Goal: Task Accomplishment & Management: Manage account settings

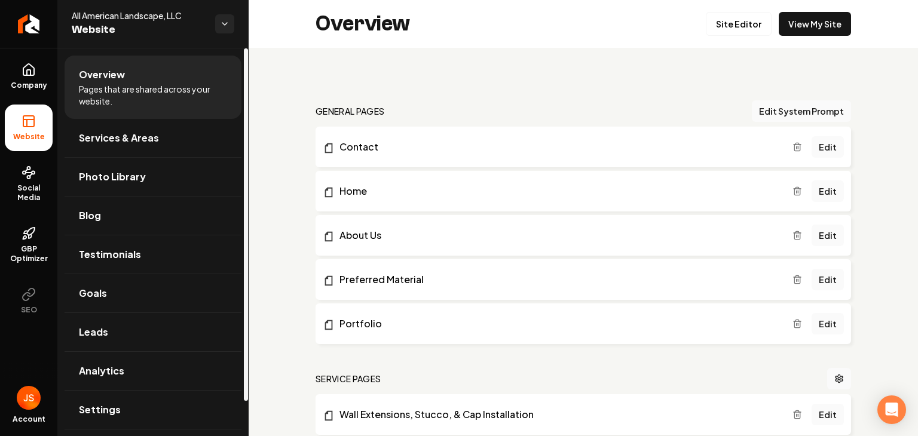
drag, startPoint x: 0, startPoint y: 0, endPoint x: 41, endPoint y: 173, distance: 177.5
click at [40, 173] on link "Social Media" at bounding box center [29, 184] width 48 height 56
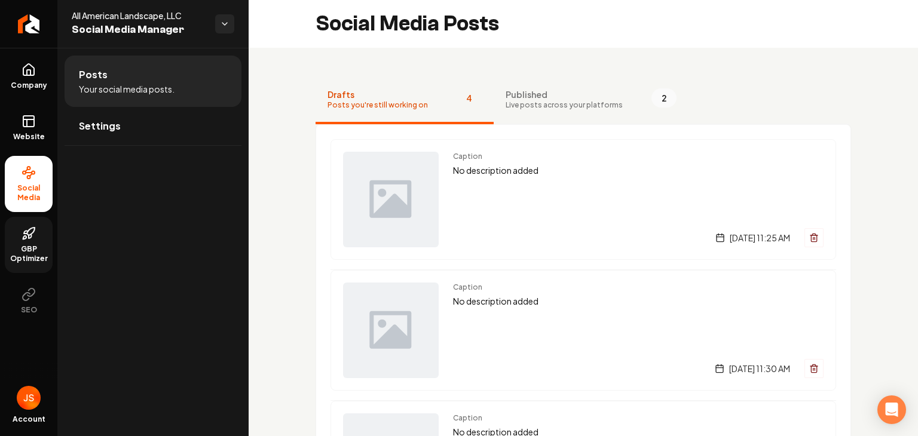
click at [29, 255] on span "GBP Optimizer" at bounding box center [29, 254] width 48 height 19
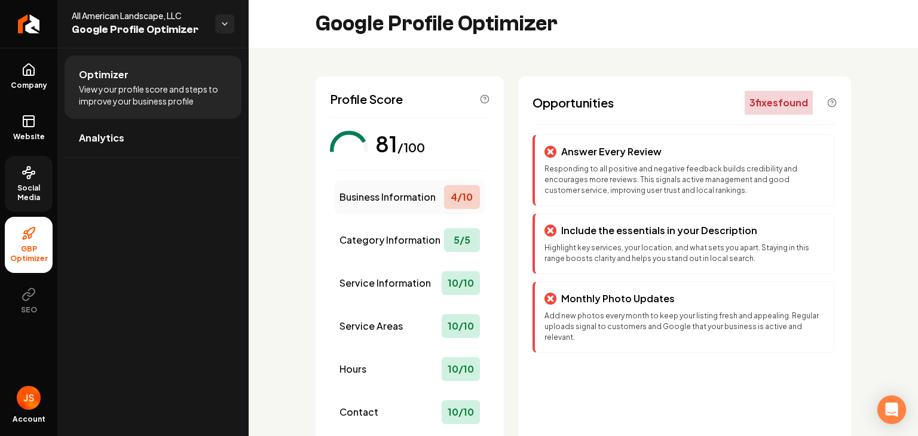
click at [392, 194] on span "Business Information" at bounding box center [388, 197] width 96 height 14
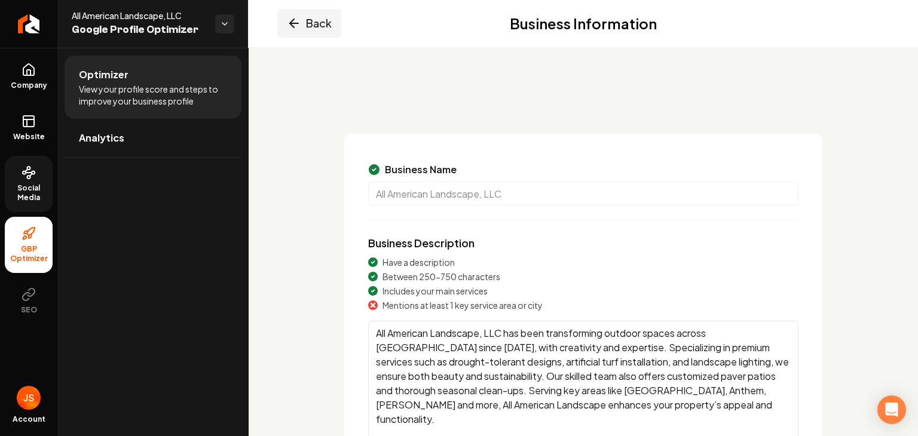
click at [298, 29] on icon "Main content area" at bounding box center [294, 23] width 14 height 14
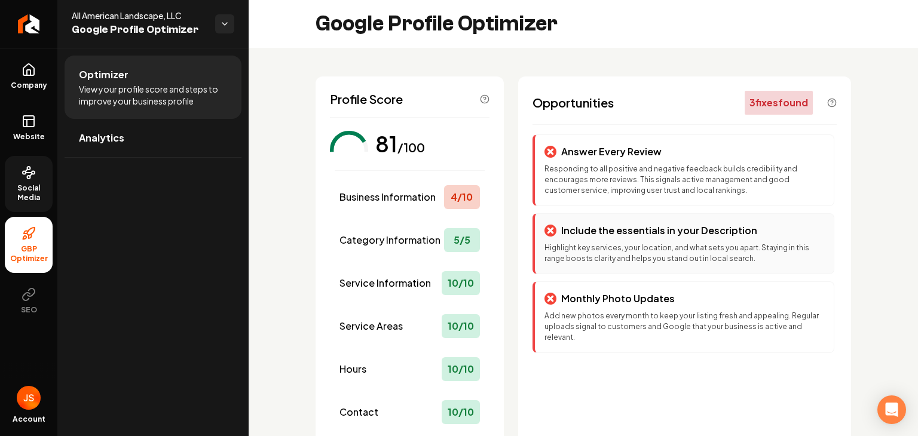
click at [592, 246] on p "Highlight key services, your location, and what sets you apart. Staying in this…" at bounding box center [685, 254] width 280 height 22
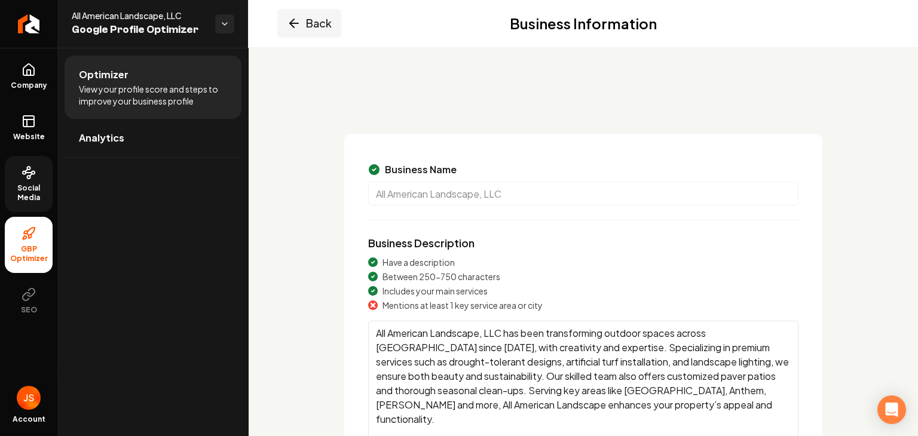
click at [316, 27] on button "Back" at bounding box center [309, 23] width 64 height 29
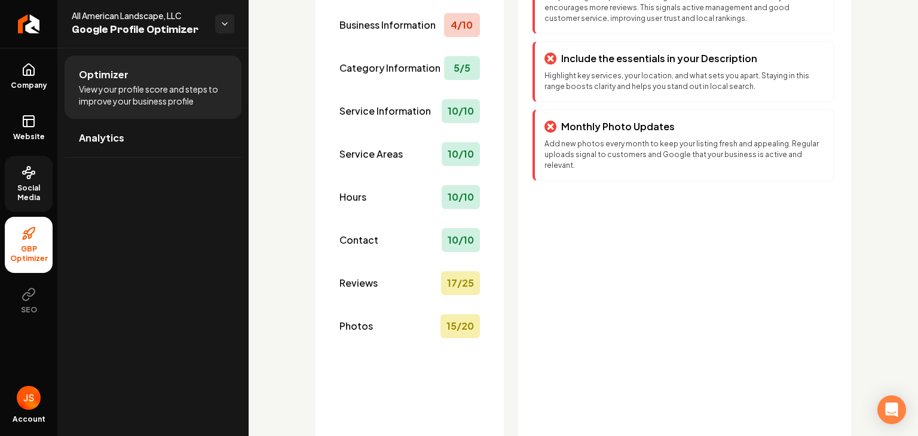
scroll to position [179, 0]
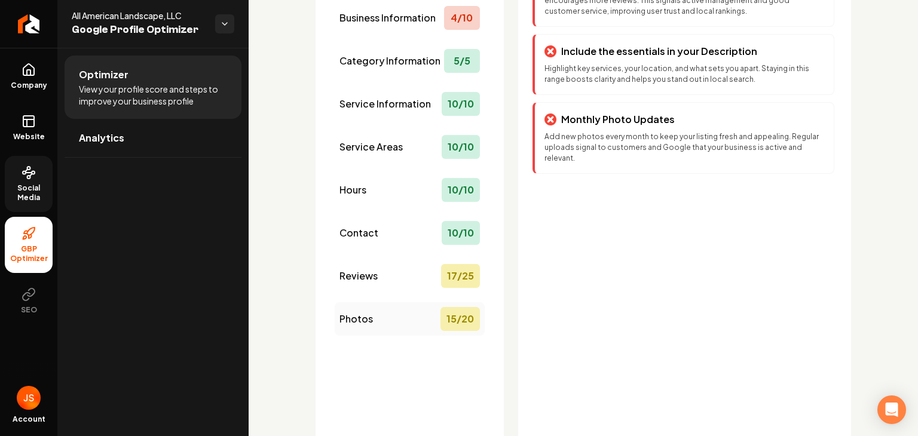
click at [427, 316] on div "Photos 15 / 20" at bounding box center [410, 318] width 150 height 33
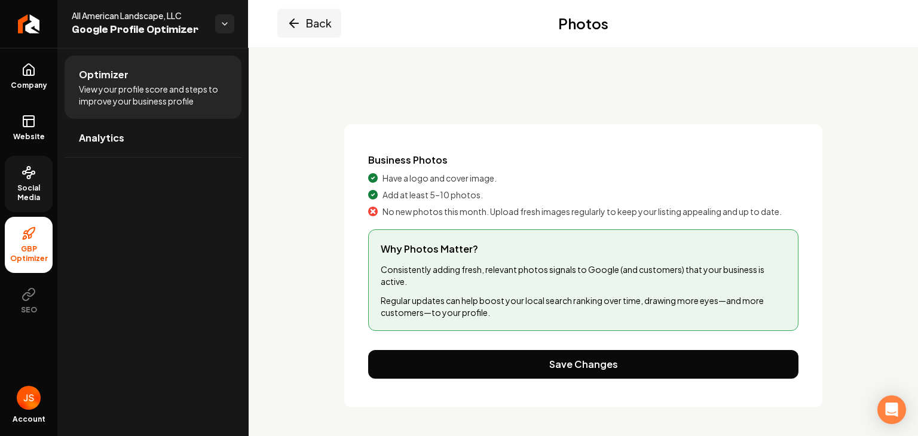
click at [308, 31] on button "Back" at bounding box center [309, 23] width 64 height 29
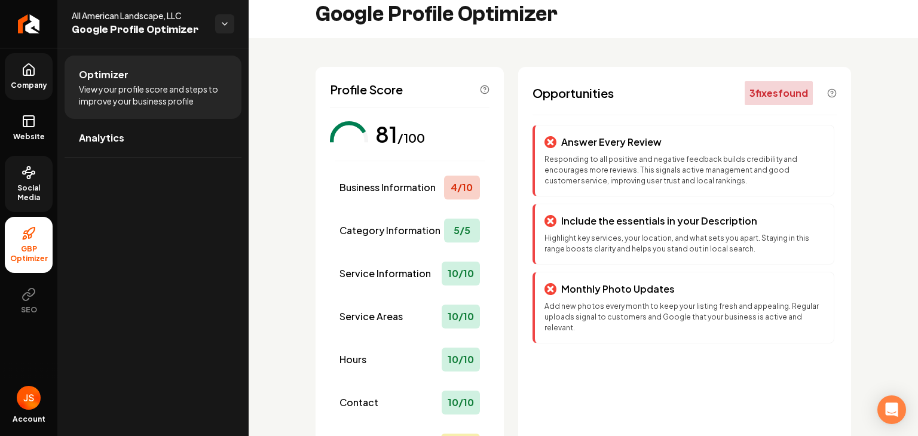
click at [34, 80] on link "Company" at bounding box center [29, 76] width 48 height 47
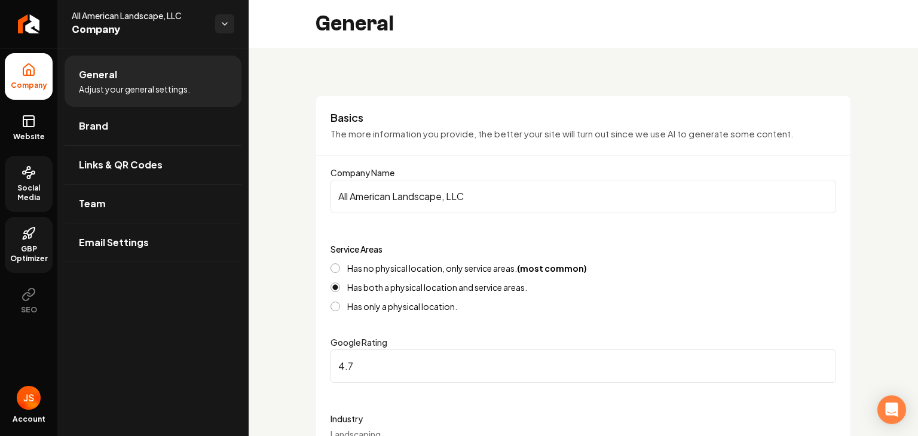
click at [35, 81] on span "Company" at bounding box center [29, 86] width 46 height 10
